Goal: Browse casually

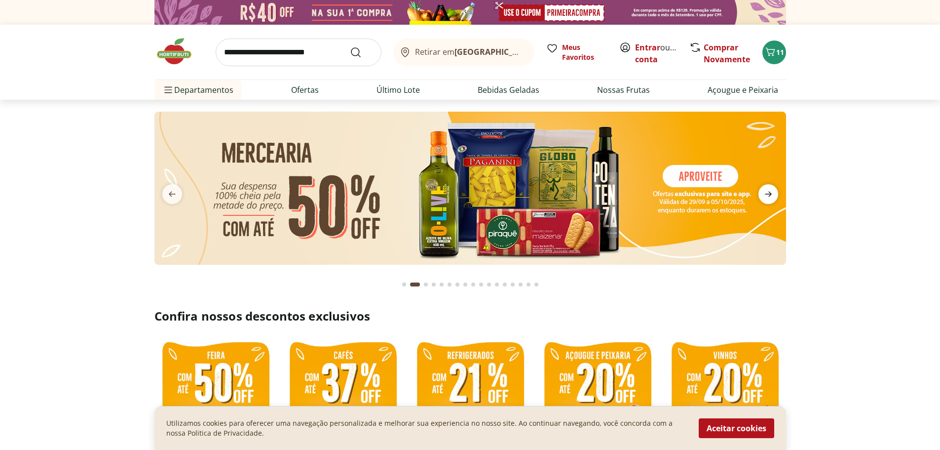
click at [763, 194] on icon "next" at bounding box center [769, 194] width 12 height 12
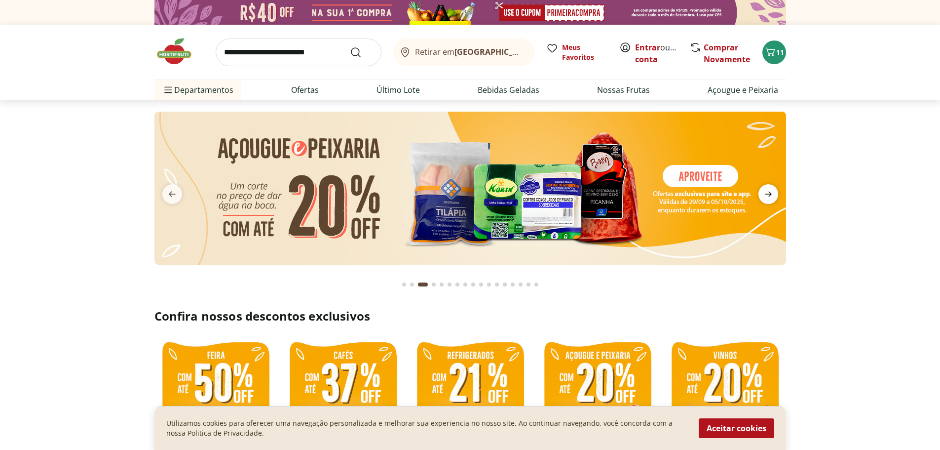
click at [765, 194] on icon "next" at bounding box center [769, 194] width 12 height 12
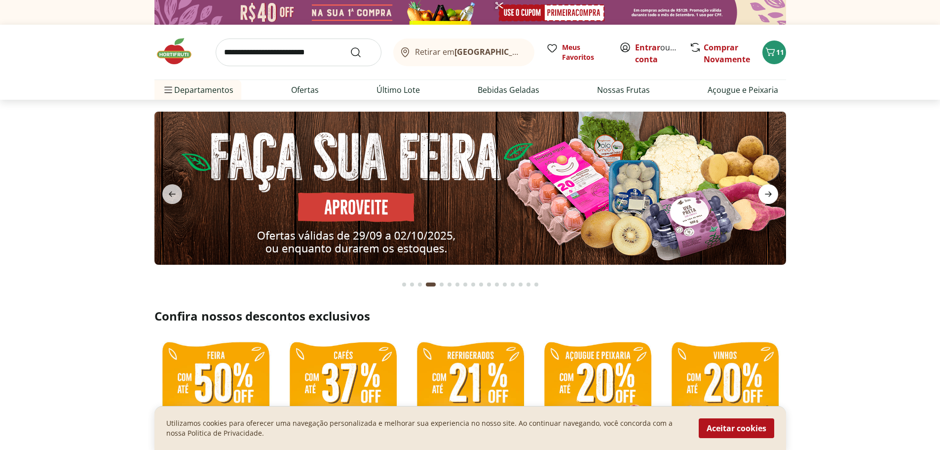
click at [765, 194] on icon "next" at bounding box center [769, 194] width 12 height 12
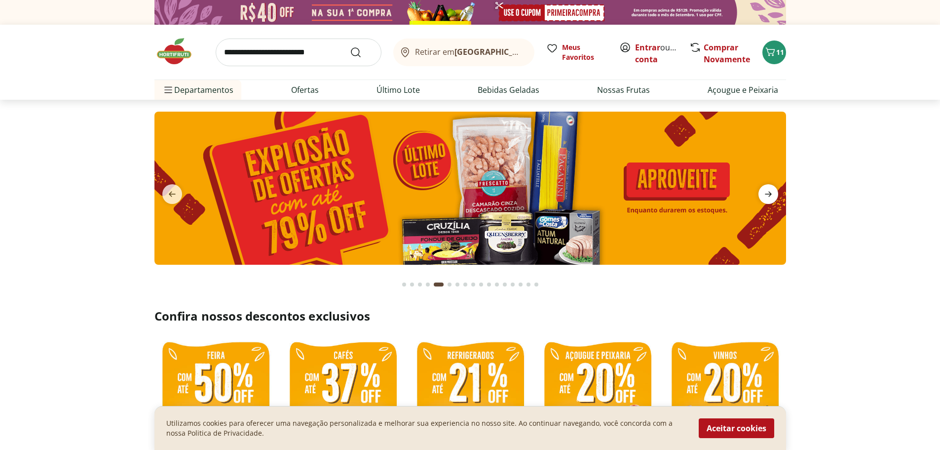
click at [765, 194] on icon "next" at bounding box center [769, 194] width 12 height 12
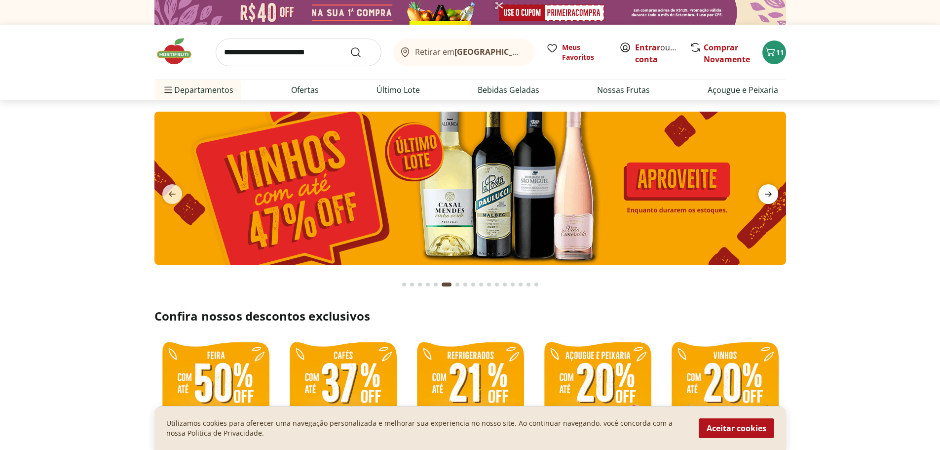
click at [765, 194] on icon "next" at bounding box center [769, 194] width 12 height 12
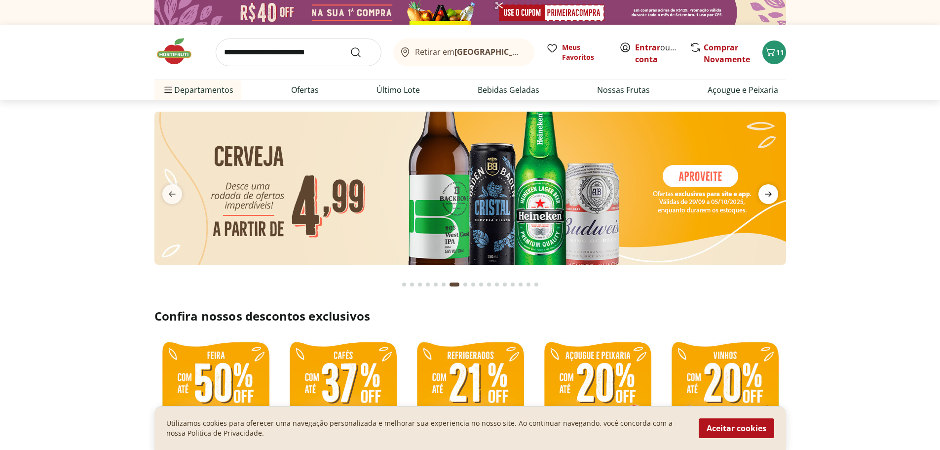
click at [765, 194] on icon "next" at bounding box center [769, 194] width 12 height 12
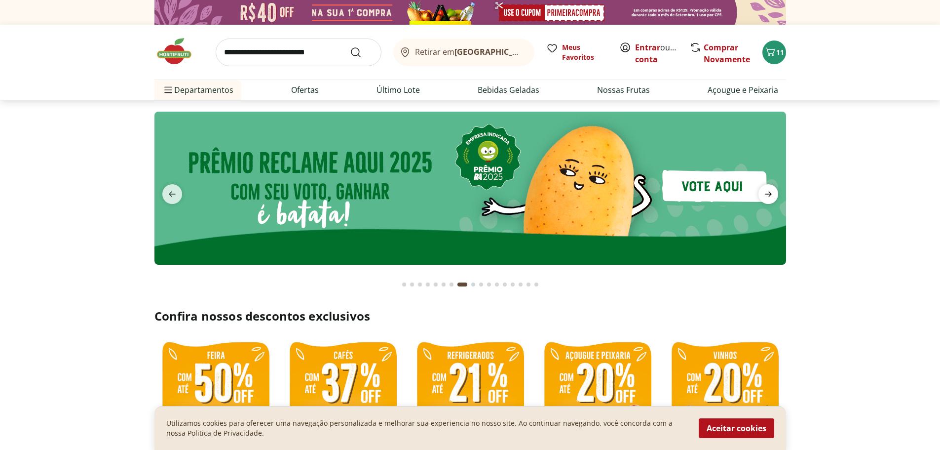
click at [765, 194] on icon "next" at bounding box center [769, 194] width 12 height 12
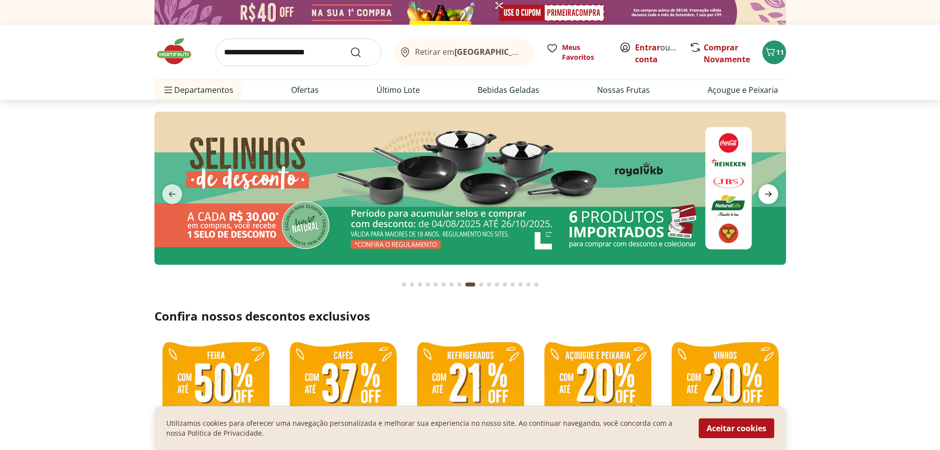
click at [765, 194] on icon "next" at bounding box center [769, 194] width 12 height 12
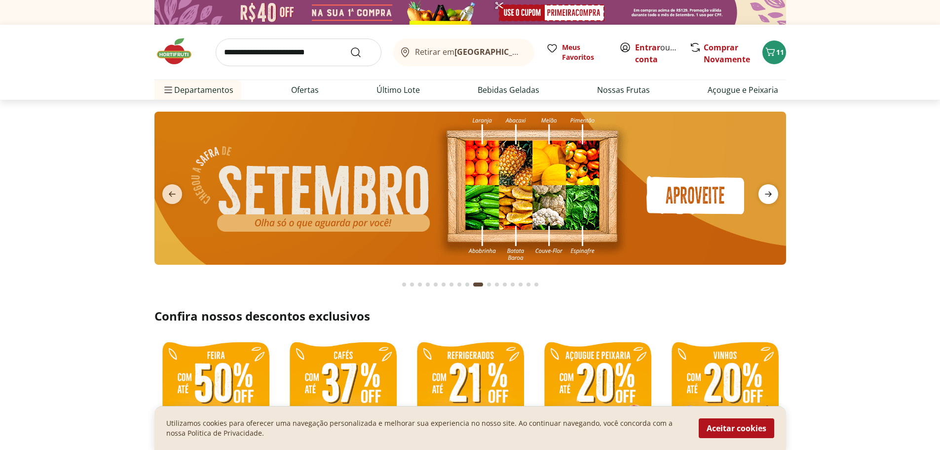
click at [765, 194] on icon "next" at bounding box center [769, 194] width 12 height 12
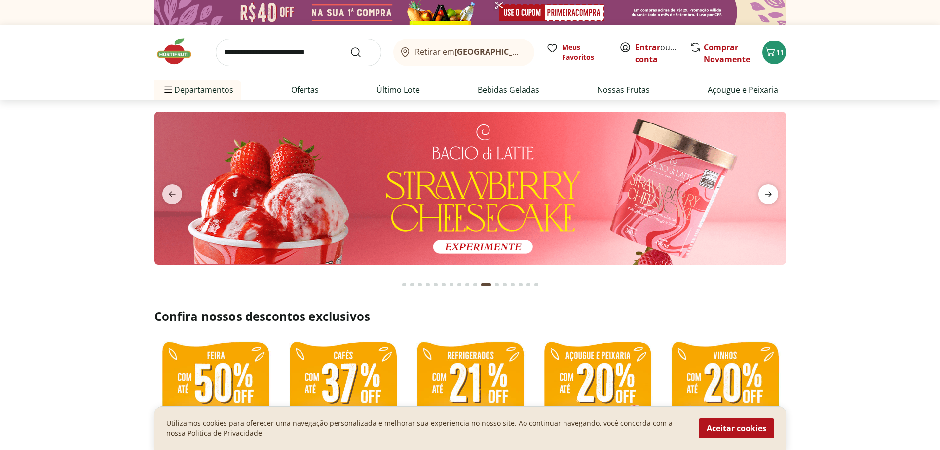
click at [765, 194] on icon "next" at bounding box center [769, 194] width 12 height 12
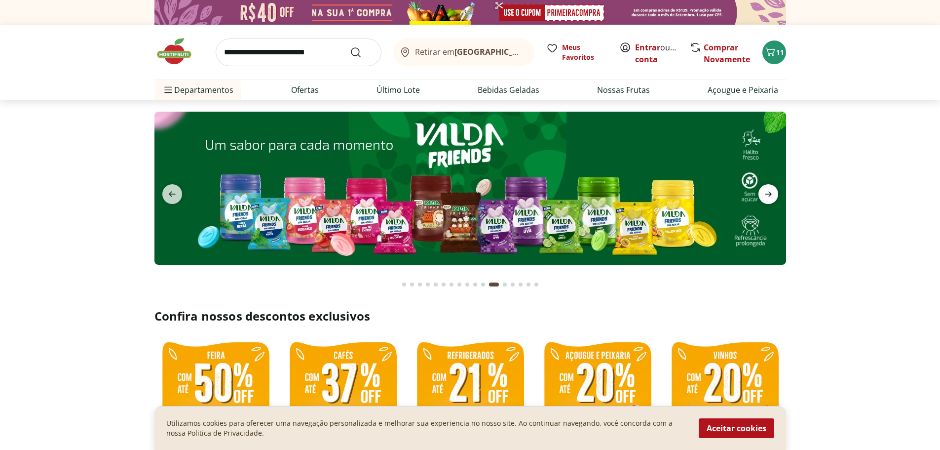
click at [765, 194] on icon "next" at bounding box center [769, 194] width 12 height 12
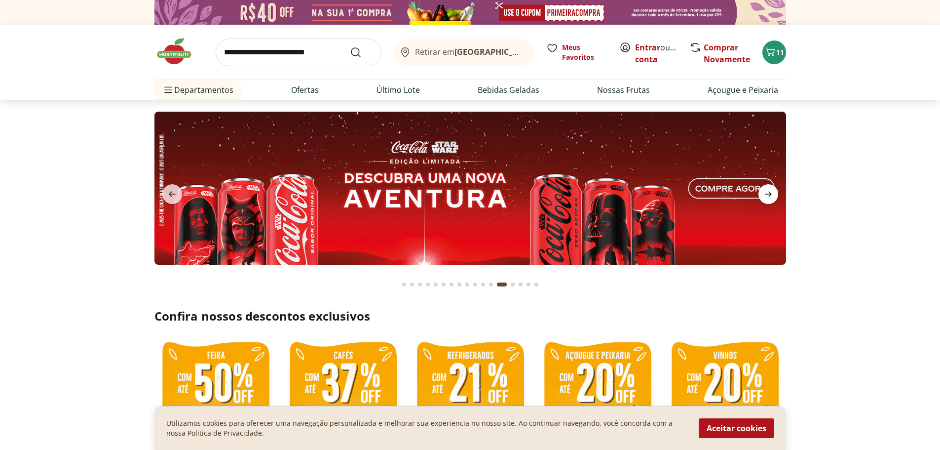
click at [765, 194] on icon "next" at bounding box center [769, 194] width 12 height 12
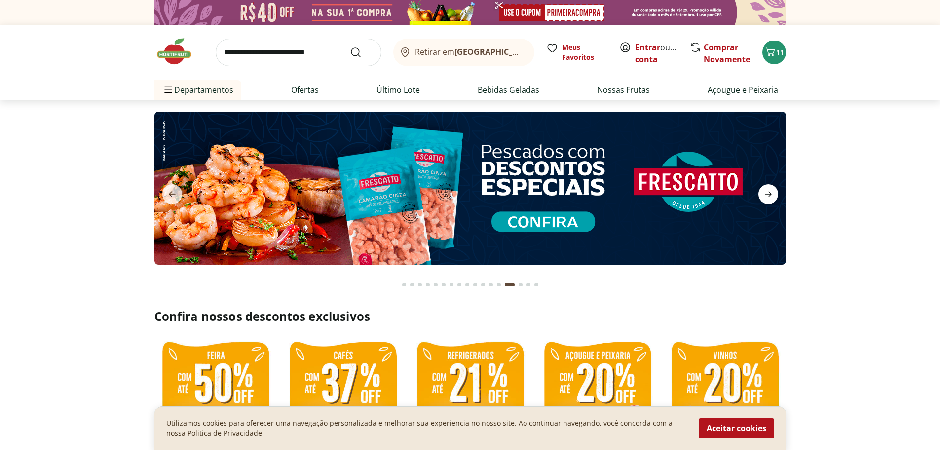
click at [765, 194] on icon "next" at bounding box center [769, 194] width 12 height 12
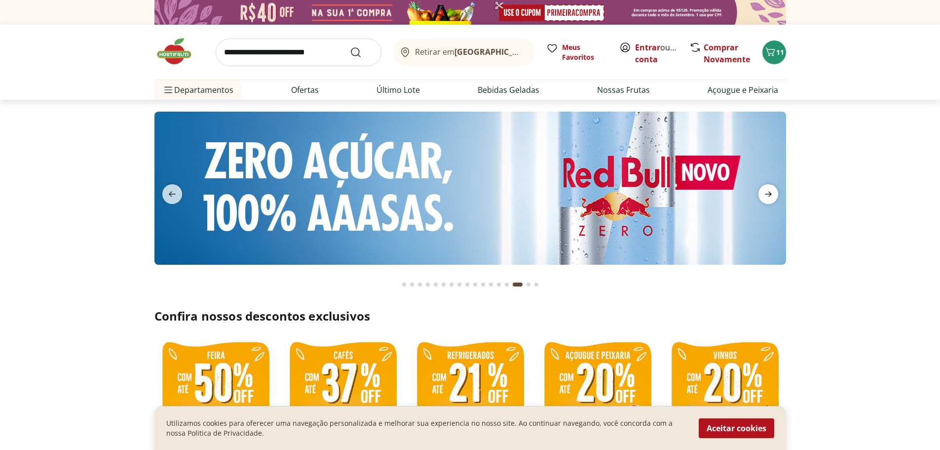
click at [765, 194] on icon "next" at bounding box center [769, 194] width 12 height 12
